Goal: Transaction & Acquisition: Subscribe to service/newsletter

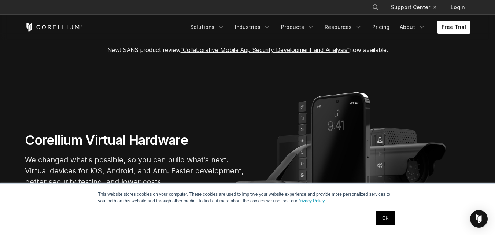
click at [393, 217] on link "OK" at bounding box center [385, 218] width 19 height 15
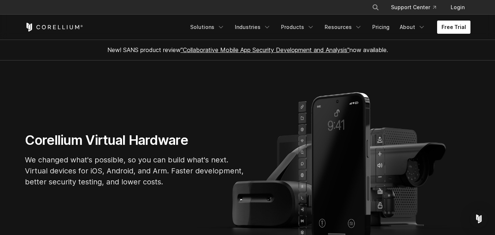
click at [454, 29] on link "Free Trial" at bounding box center [453, 27] width 33 height 13
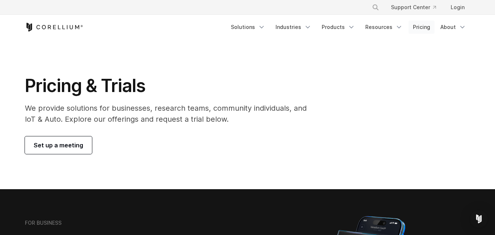
click at [423, 29] on link "Pricing" at bounding box center [421, 27] width 26 height 13
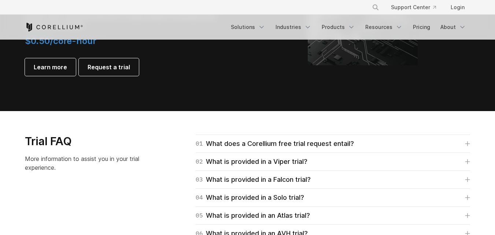
scroll to position [1019, 0]
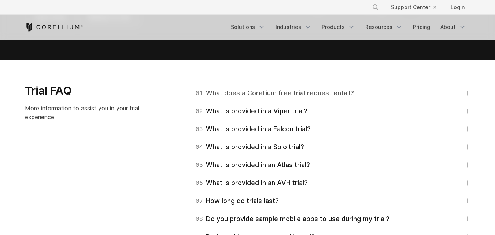
click at [327, 95] on div "01 What does a Corellium free trial request entail?" at bounding box center [275, 93] width 158 height 10
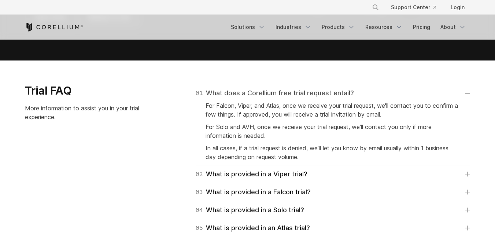
click at [359, 89] on link "01 What does a Corellium free trial request entail?" at bounding box center [333, 93] width 274 height 10
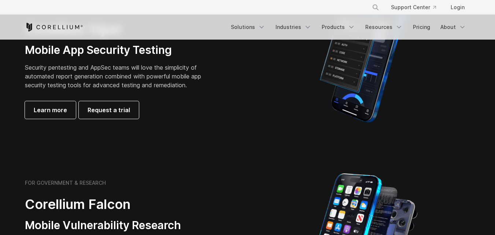
scroll to position [0, 0]
